Goal: Task Accomplishment & Management: Complete application form

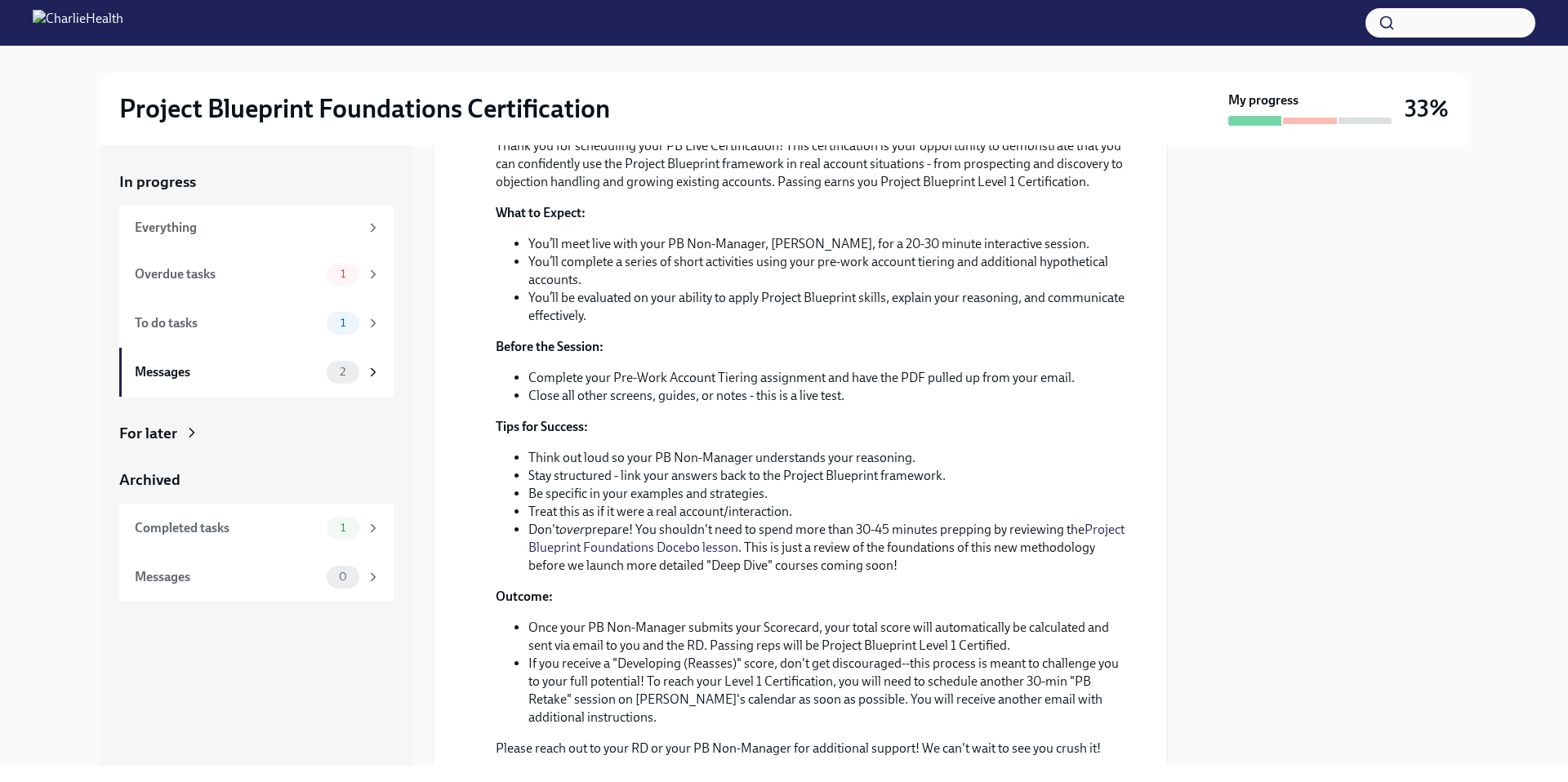
scroll to position [880, 0]
click at [240, 313] on div "To do tasks 1" at bounding box center [258, 324] width 246 height 23
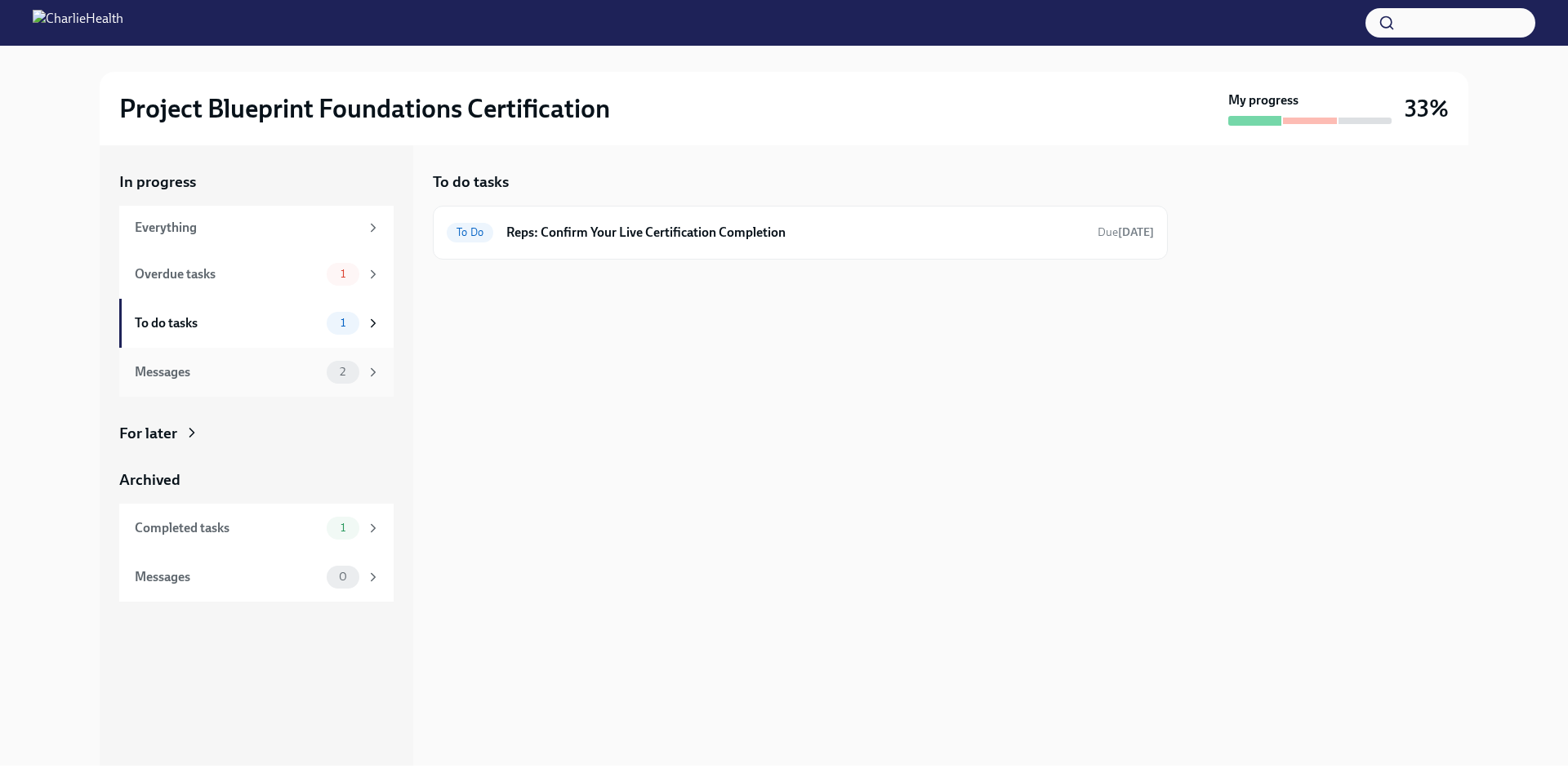
click at [268, 363] on div "Messages" at bounding box center [227, 372] width 185 height 18
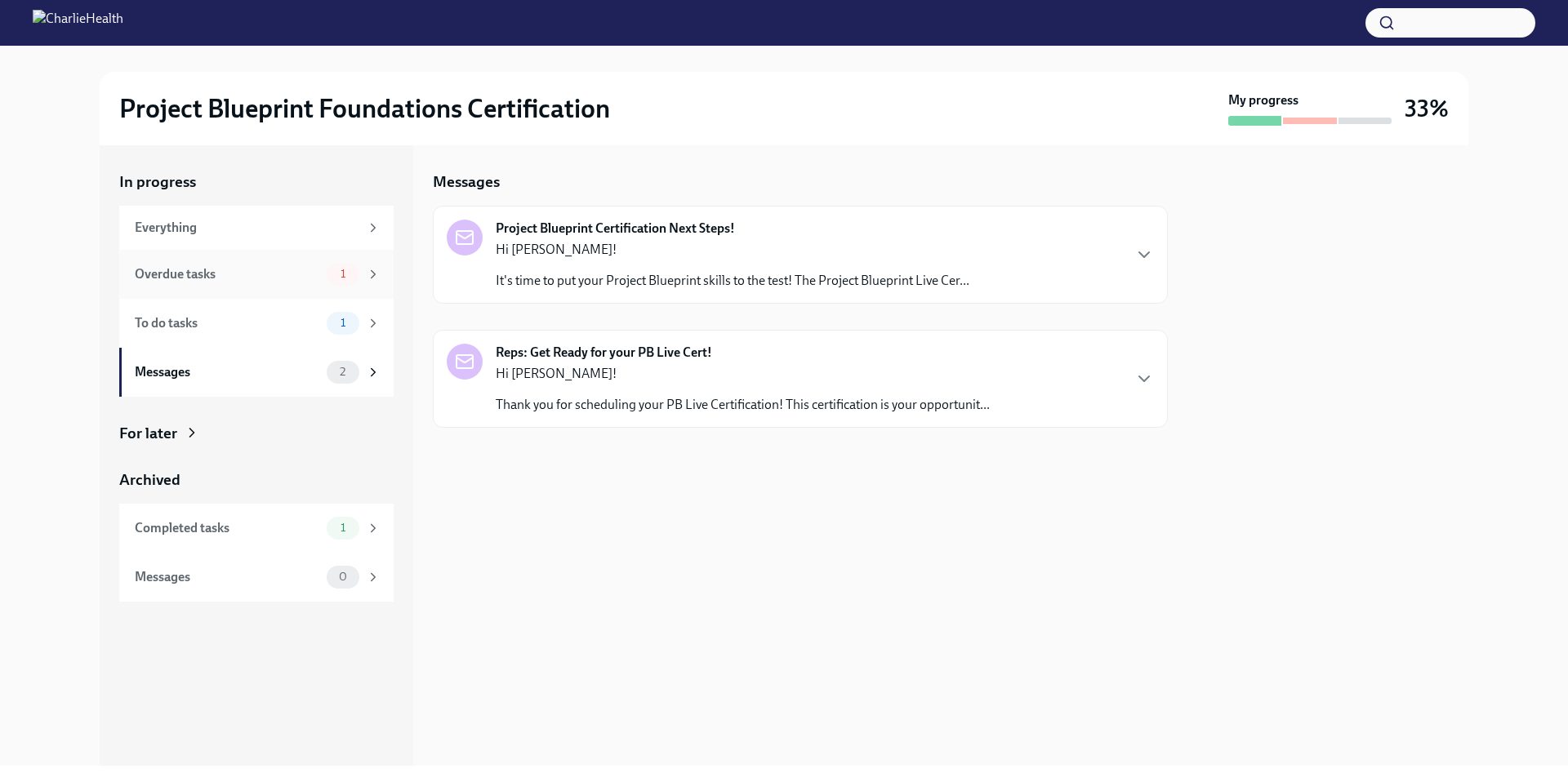
click at [268, 264] on div "Overdue tasks 1" at bounding box center [258, 274] width 246 height 23
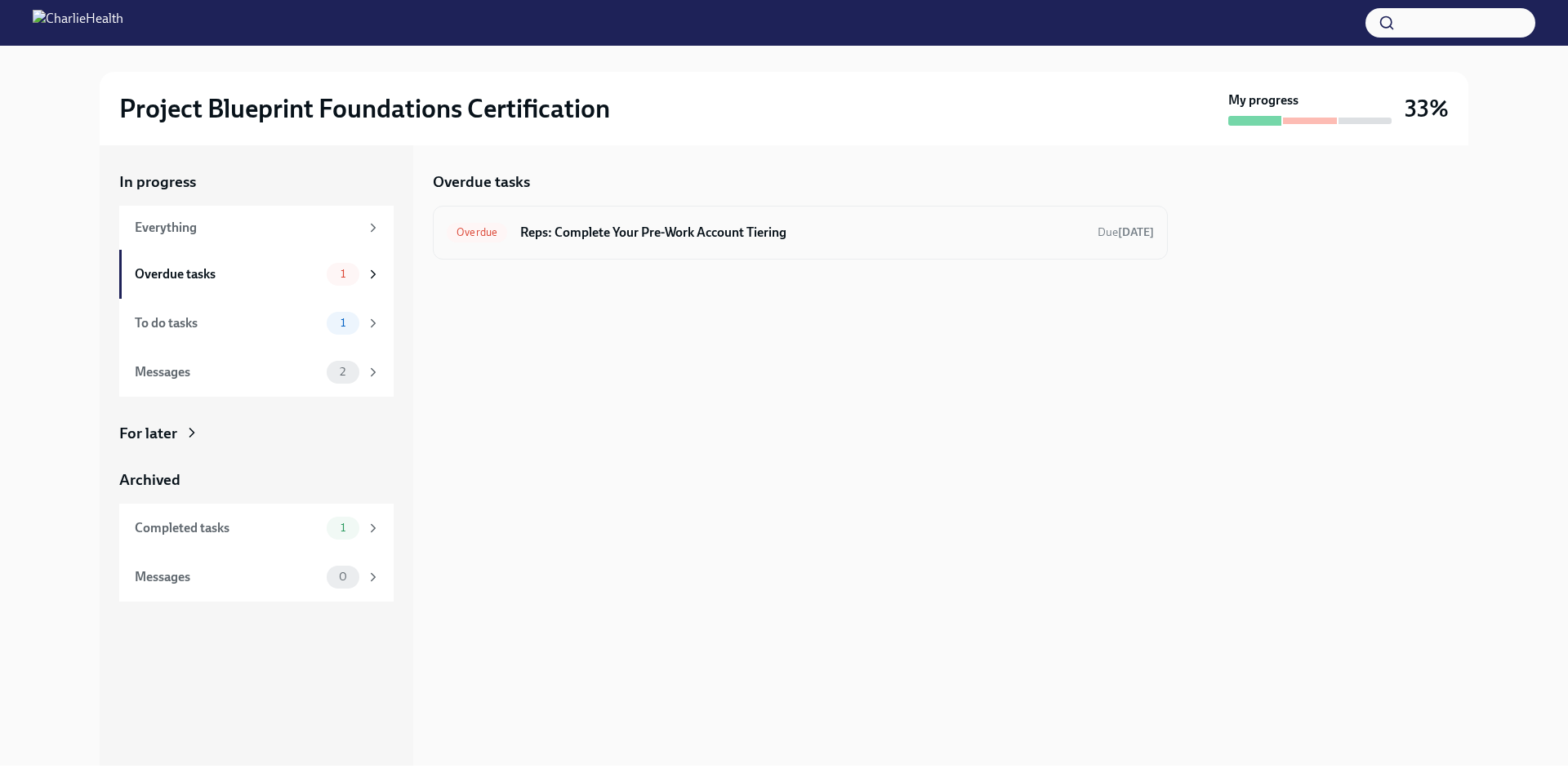
click at [647, 231] on h6 "Reps: Complete Your Pre-Work Account Tiering" at bounding box center [802, 233] width 564 height 18
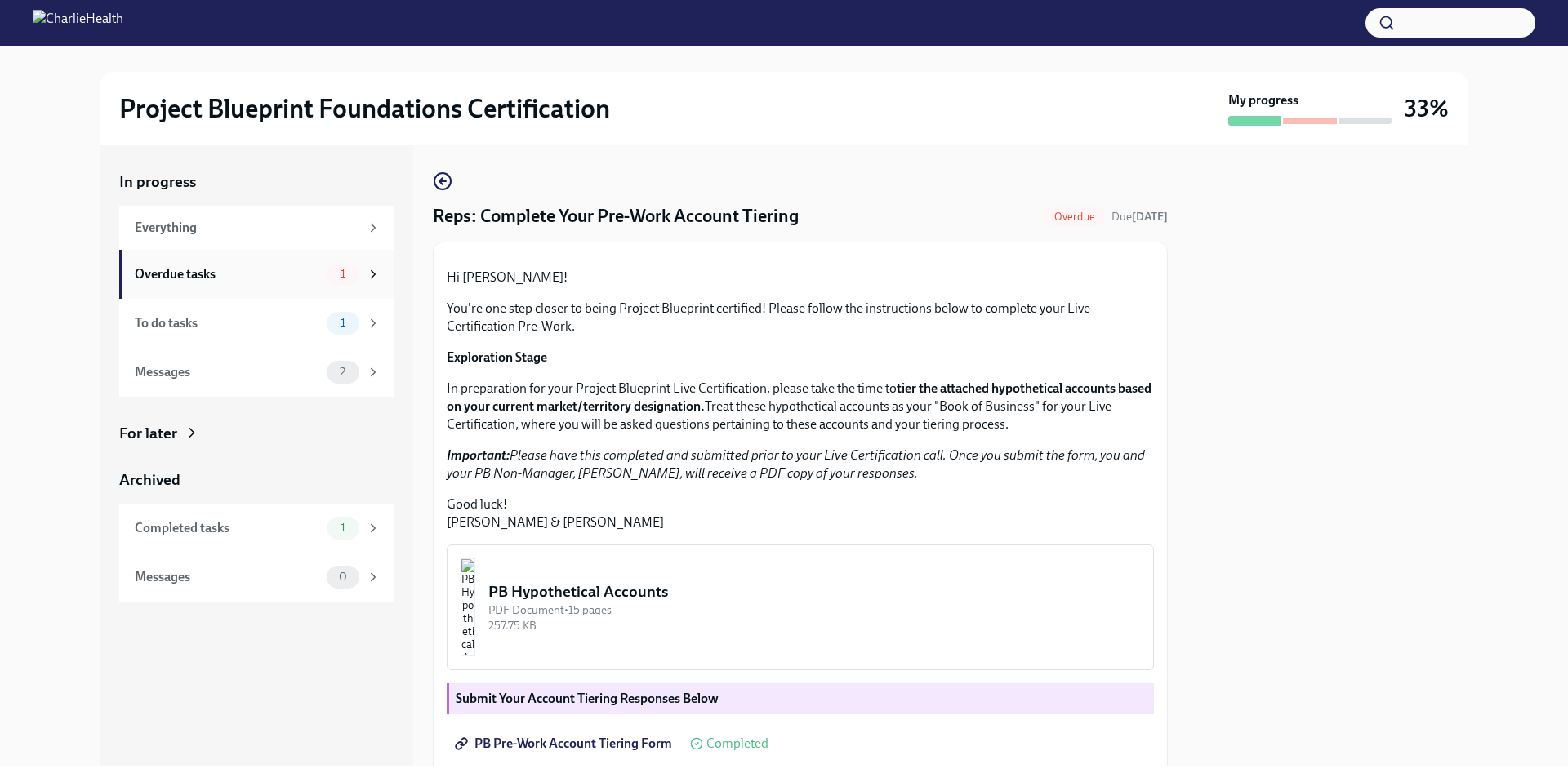
click at [295, 273] on div "Overdue tasks" at bounding box center [227, 274] width 185 height 18
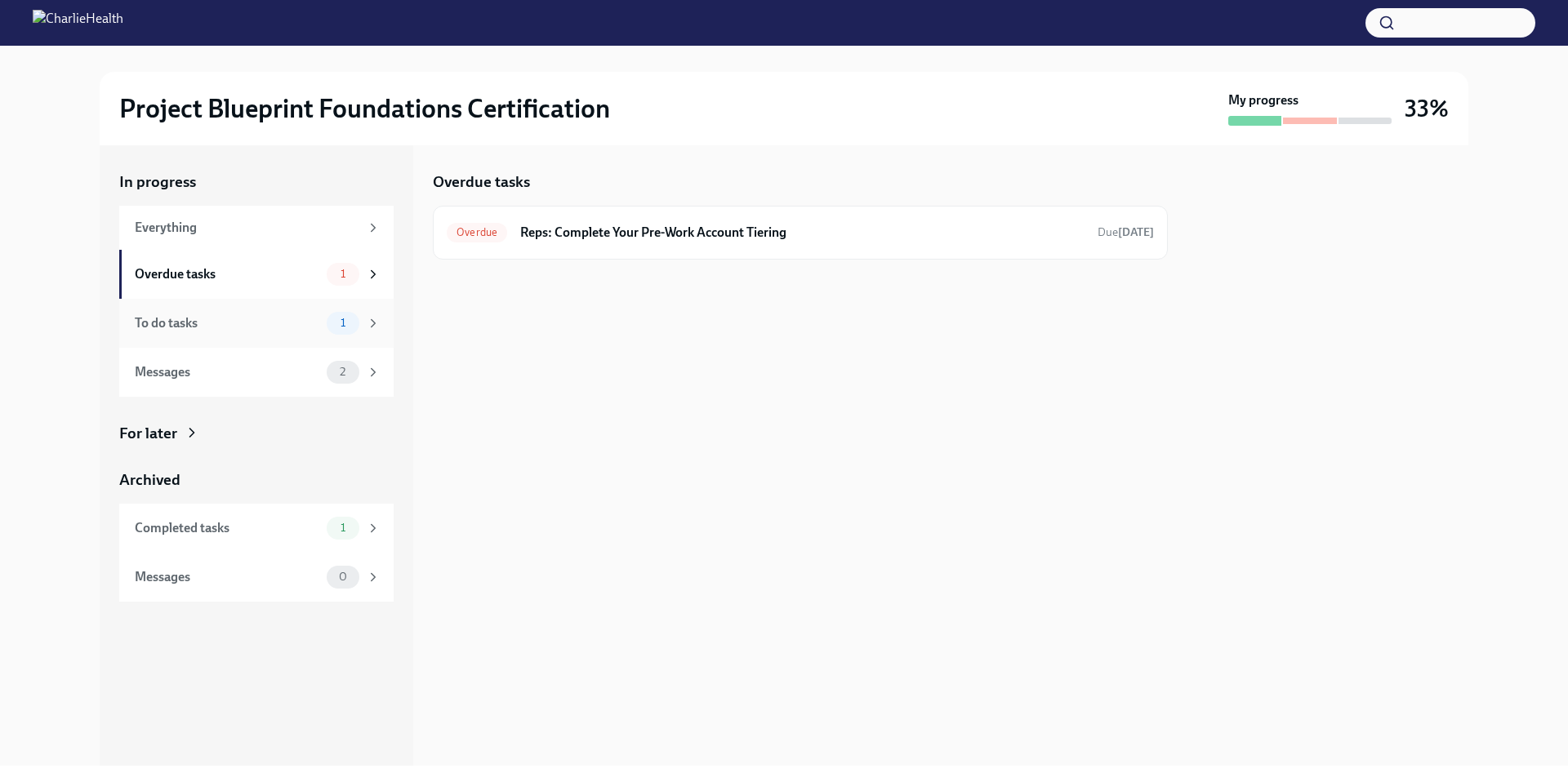
click at [298, 320] on div "To do tasks" at bounding box center [227, 324] width 185 height 18
click at [254, 370] on div "Messages" at bounding box center [227, 372] width 185 height 18
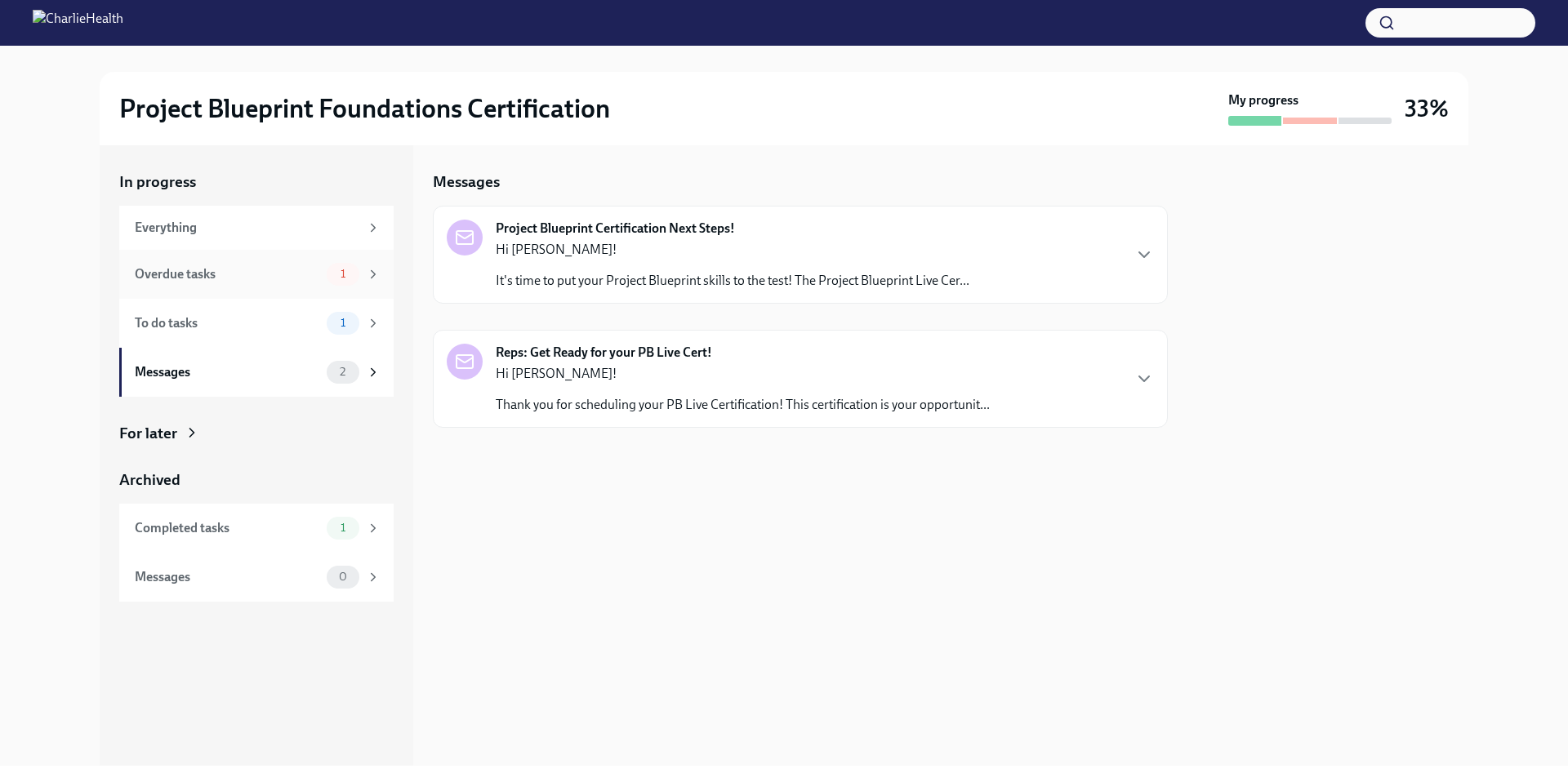
click at [270, 263] on div "Overdue tasks 1" at bounding box center [258, 274] width 246 height 23
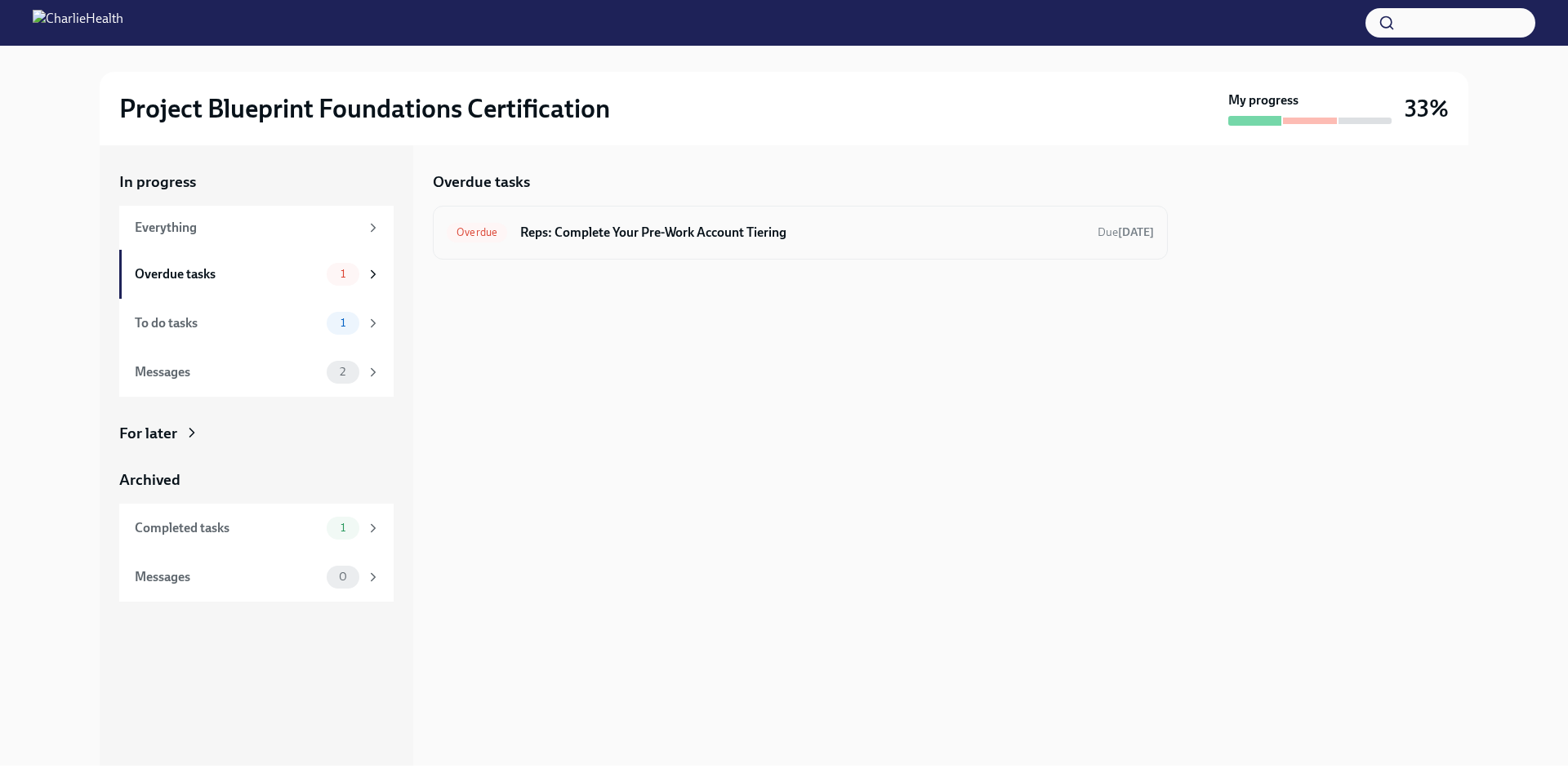
click at [747, 221] on div "Overdue Reps: Complete Your Pre-Work Account Tiering Due [DATE]" at bounding box center [801, 233] width 707 height 26
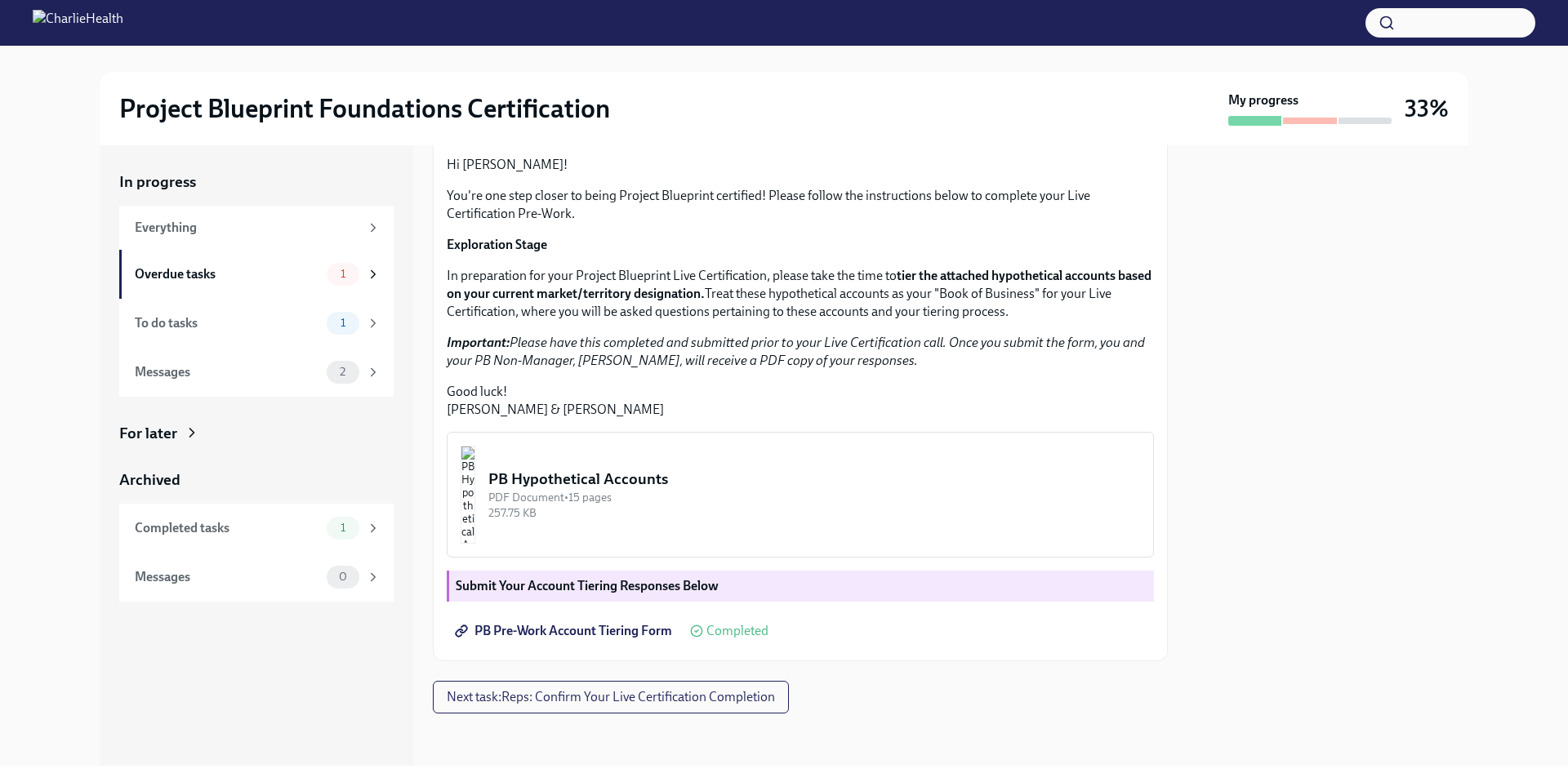
scroll to position [282, 0]
click at [722, 629] on span "Completed" at bounding box center [737, 631] width 62 height 13
click at [610, 624] on span "PB Pre-Work Account Tiering Form" at bounding box center [565, 631] width 214 height 17
